Goal: Find specific page/section: Find specific page/section

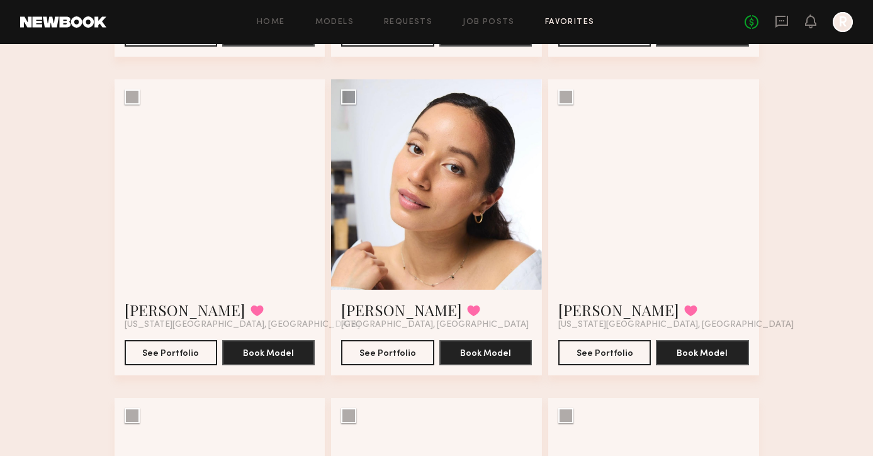
scroll to position [391, 0]
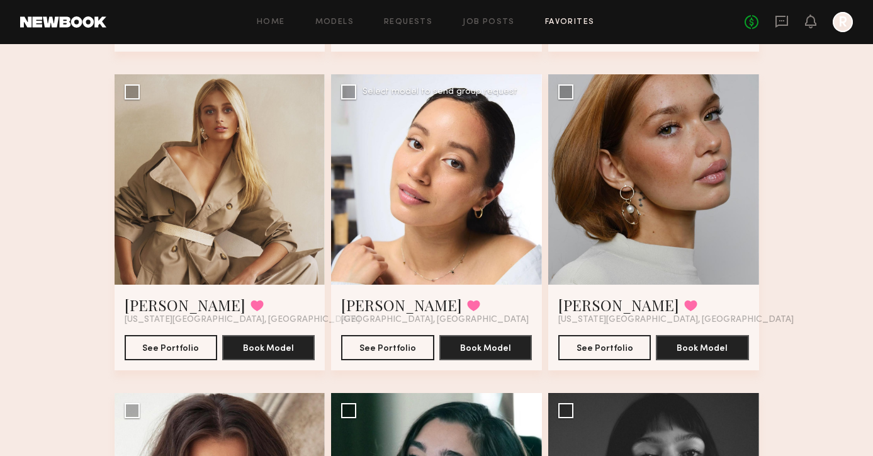
click at [377, 151] on div at bounding box center [436, 179] width 211 height 211
click at [385, 308] on link "[PERSON_NAME]" at bounding box center [401, 305] width 121 height 20
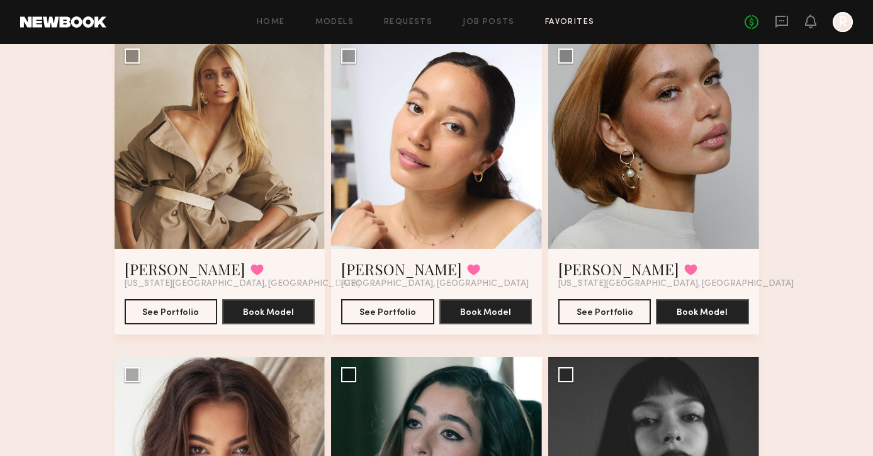
scroll to position [424, 0]
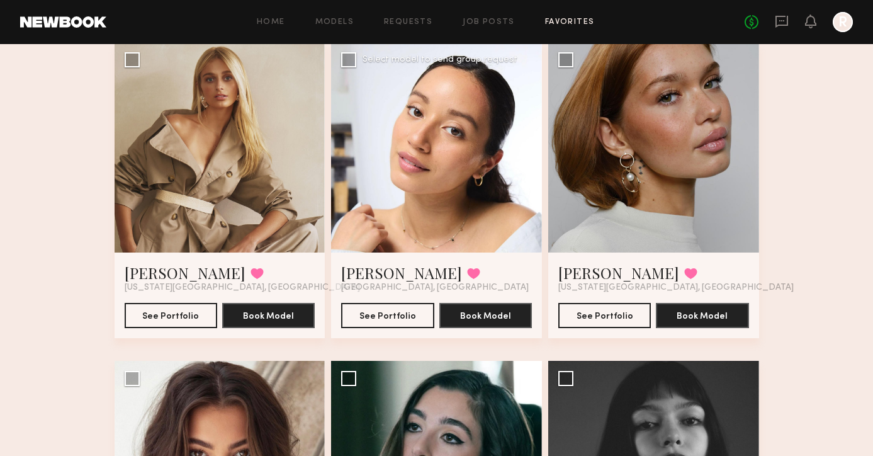
click at [433, 231] on div at bounding box center [436, 147] width 211 height 211
click at [393, 315] on button "See Portfolio" at bounding box center [387, 314] width 93 height 25
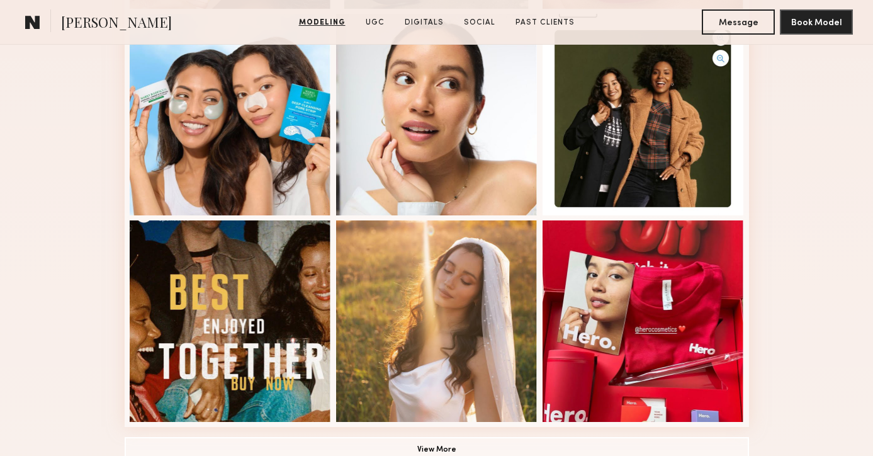
scroll to position [772, 0]
